Goal: Task Accomplishment & Management: Use online tool/utility

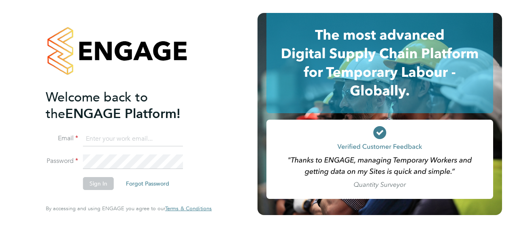
type input "[PERSON_NAME][EMAIL_ADDRESS][PERSON_NAME][DOMAIN_NAME]"
click at [92, 183] on button "Sign In" at bounding box center [98, 183] width 31 height 13
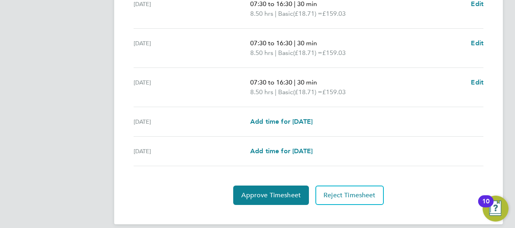
scroll to position [345, 0]
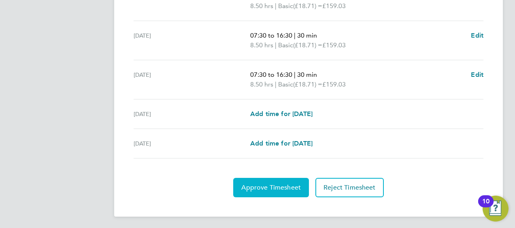
click at [273, 188] on span "Approve Timesheet" at bounding box center [270, 188] width 59 height 8
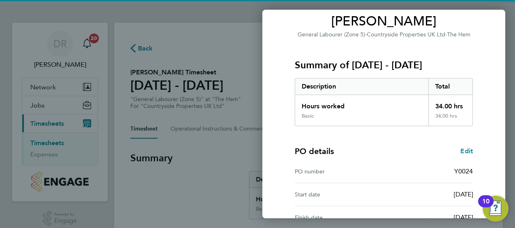
scroll to position [159, 0]
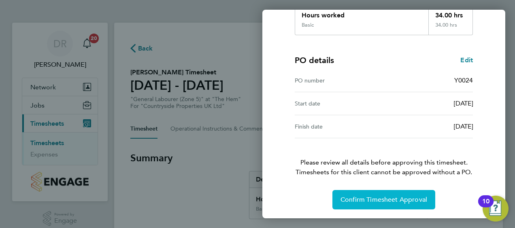
click at [371, 196] on span "Confirm Timesheet Approval" at bounding box center [383, 200] width 87 height 8
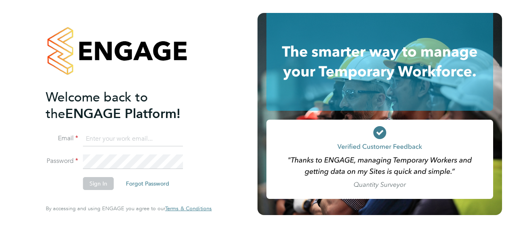
type input "[PERSON_NAME][EMAIL_ADDRESS][PERSON_NAME][DOMAIN_NAME]"
click at [99, 188] on button "Sign In" at bounding box center [98, 183] width 31 height 13
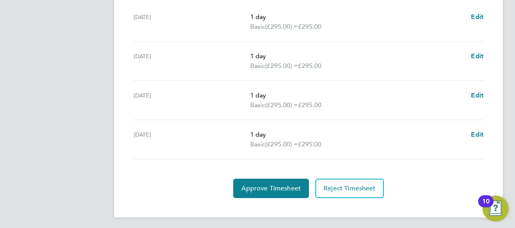
scroll to position [257, 0]
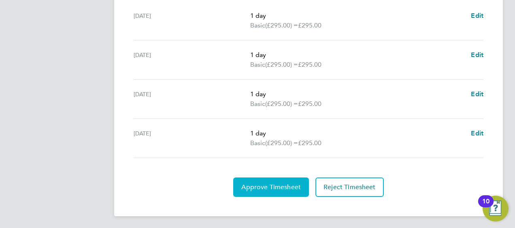
click at [249, 185] on span "Approve Timesheet" at bounding box center [270, 187] width 59 height 8
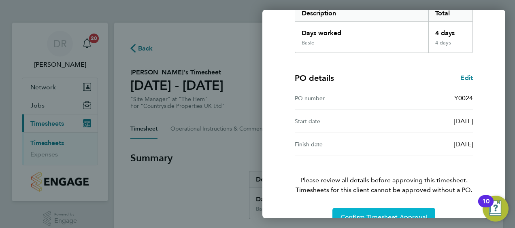
scroll to position [159, 0]
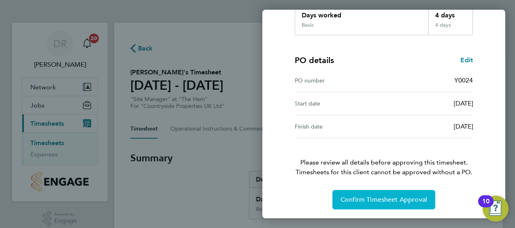
click at [402, 197] on span "Confirm Timesheet Approval" at bounding box center [383, 200] width 87 height 8
